Goal: Transaction & Acquisition: Purchase product/service

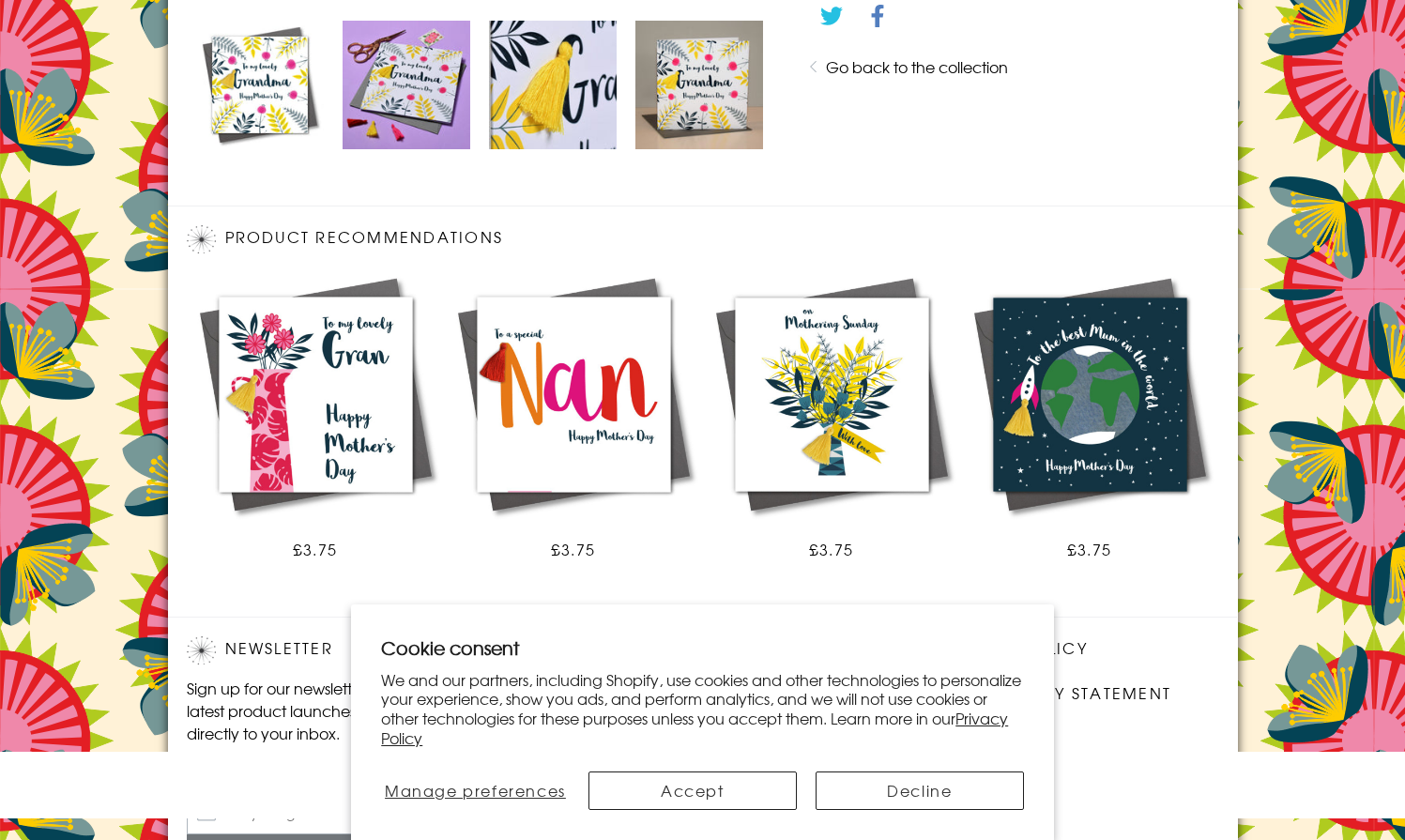
scroll to position [1096, 0]
